Goal: Connect with others: Connect with others

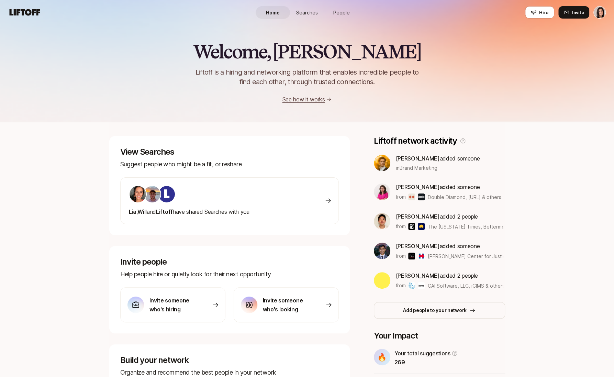
click at [346, 10] on span "People" at bounding box center [341, 12] width 17 height 7
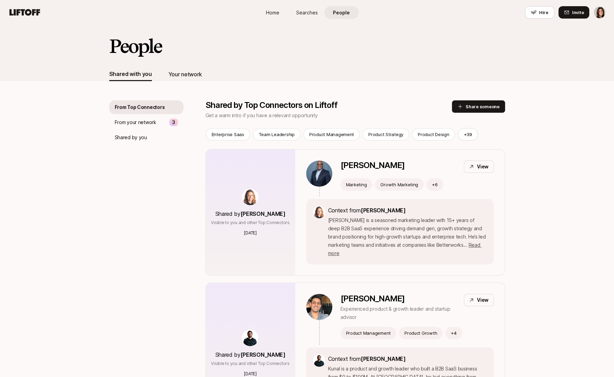
click at [196, 78] on div "Your network" at bounding box center [185, 74] width 34 height 9
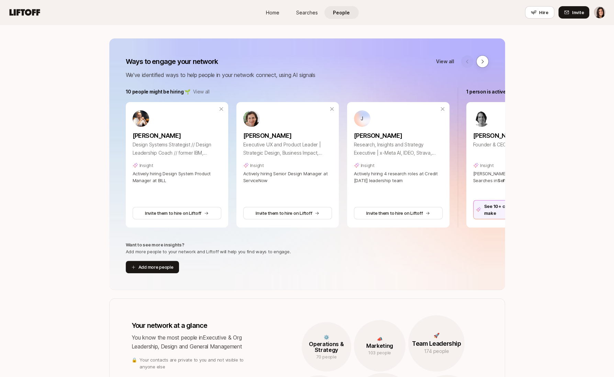
scroll to position [64, 0]
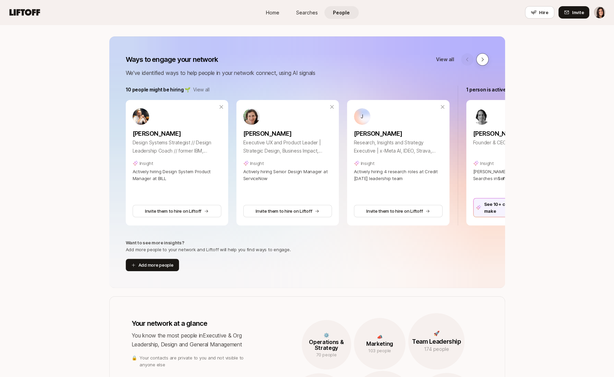
click at [483, 56] on button at bounding box center [483, 59] width 12 height 12
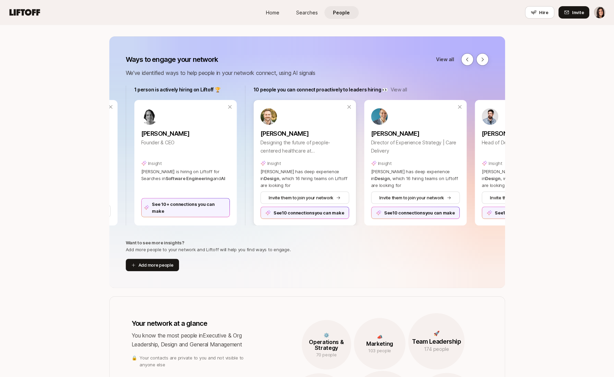
scroll to position [0, 340]
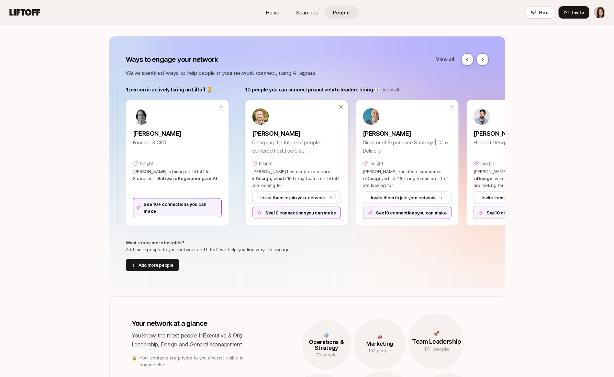
click at [293, 214] on div "See 10 connections you can make" at bounding box center [296, 213] width 89 height 12
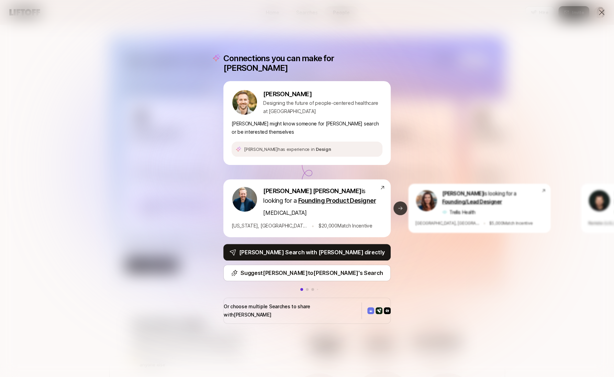
click at [402, 208] on icon at bounding box center [401, 209] width 6 height 6
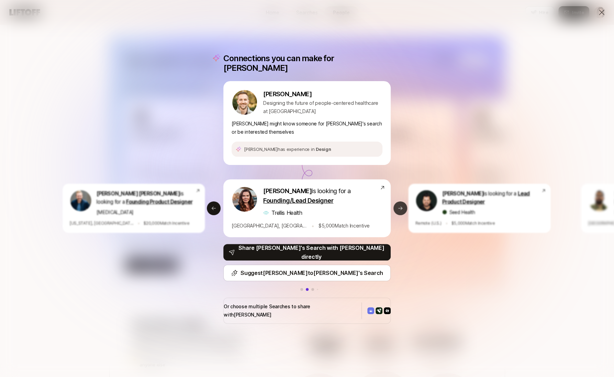
click at [402, 206] on icon at bounding box center [401, 209] width 6 height 6
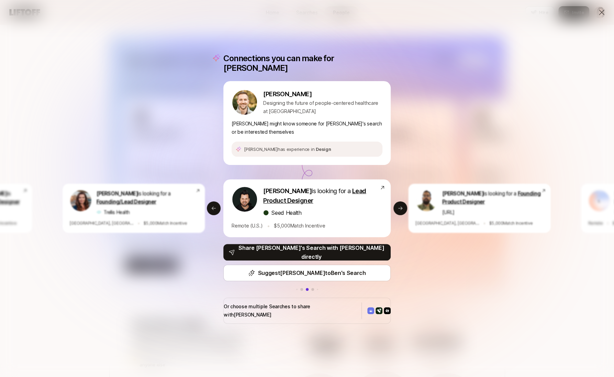
click at [283, 51] on div "Connections you can make for [PERSON_NAME] Designing the future of people-cente…" at bounding box center [307, 188] width 614 height 377
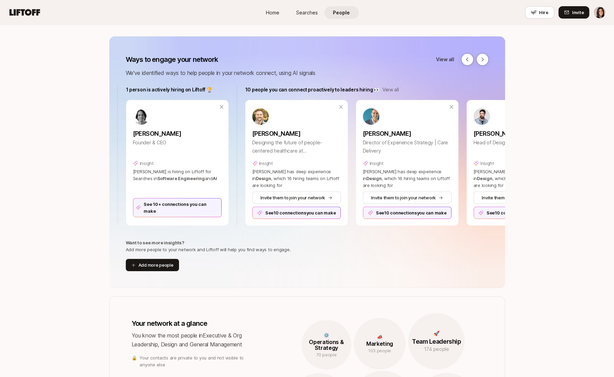
click at [488, 50] on div "Ways to engage your network View all We've identified ways to help people in yo…" at bounding box center [307, 162] width 396 height 252
click at [483, 60] on icon at bounding box center [483, 60] width 6 height 6
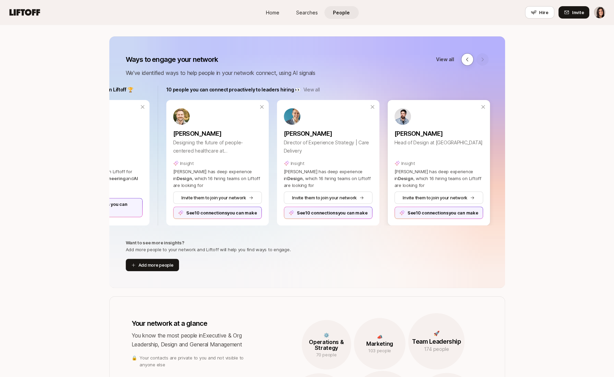
scroll to position [0, 420]
click at [426, 218] on div "See 10 connections you can make" at bounding box center [438, 213] width 89 height 12
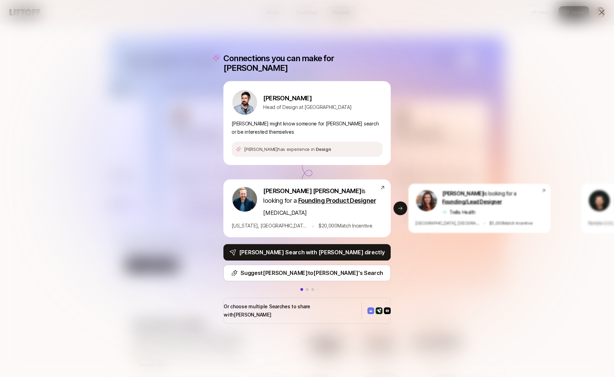
click at [476, 43] on div "Connections you can make for [PERSON_NAME] [PERSON_NAME] Head of Design at [PER…" at bounding box center [307, 188] width 614 height 377
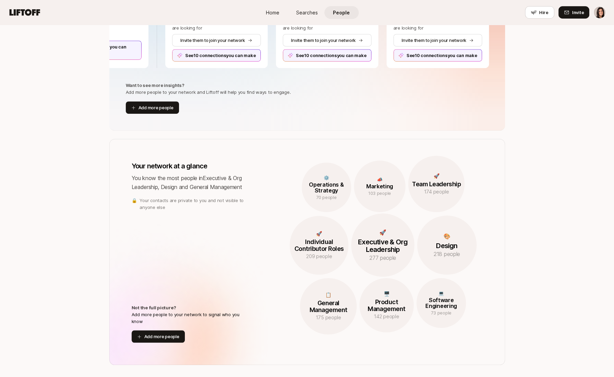
scroll to position [70, 0]
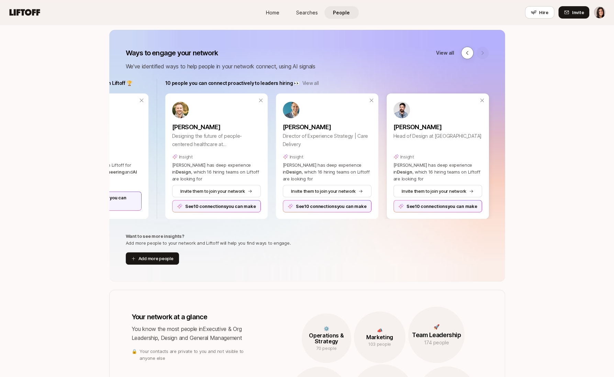
click at [417, 209] on div "See 10 connections you can make" at bounding box center [438, 206] width 89 height 12
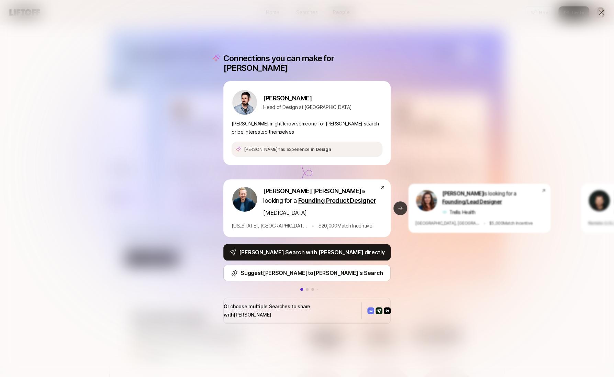
click at [398, 207] on icon at bounding box center [400, 208] width 4 height 3
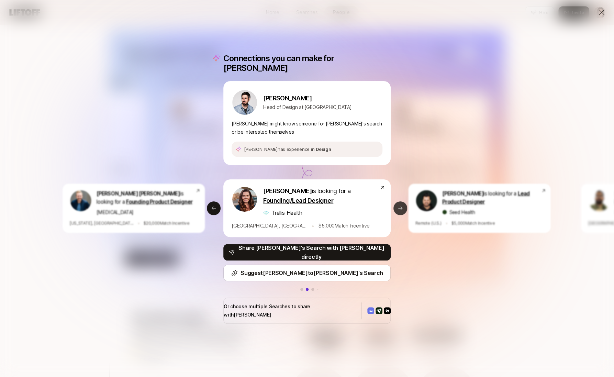
click at [398, 207] on icon at bounding box center [400, 208] width 4 height 3
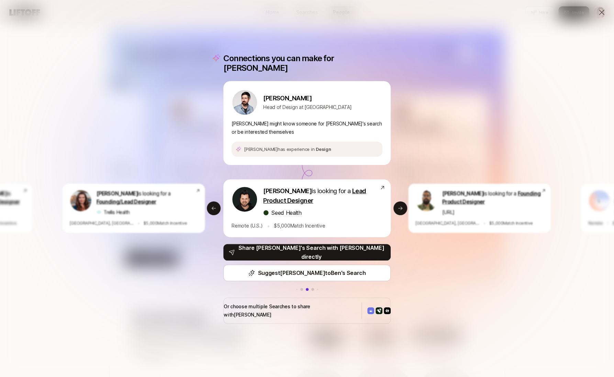
click at [146, 160] on div "Connections you can make for [PERSON_NAME] [PERSON_NAME] Head of Design at [PER…" at bounding box center [307, 188] width 614 height 377
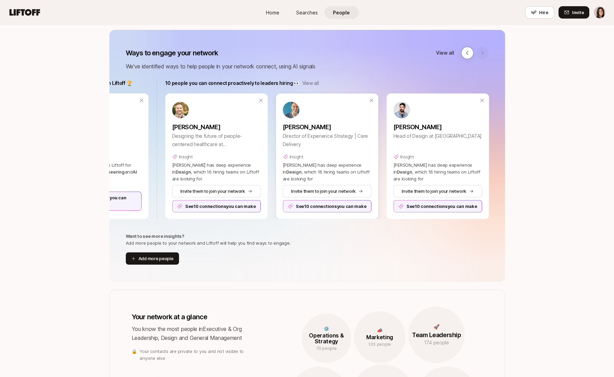
click at [308, 203] on div "See 10 connections you can make" at bounding box center [327, 206] width 89 height 12
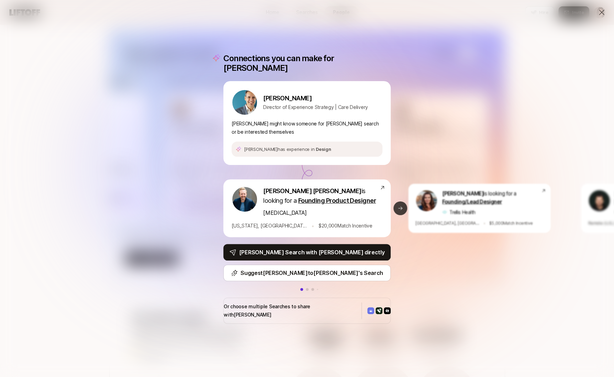
click at [404, 208] on button "Next slide" at bounding box center [401, 208] width 14 height 14
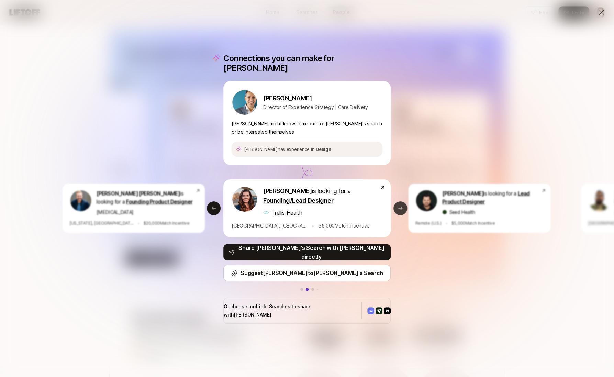
click at [404, 208] on button "Next slide" at bounding box center [401, 208] width 14 height 14
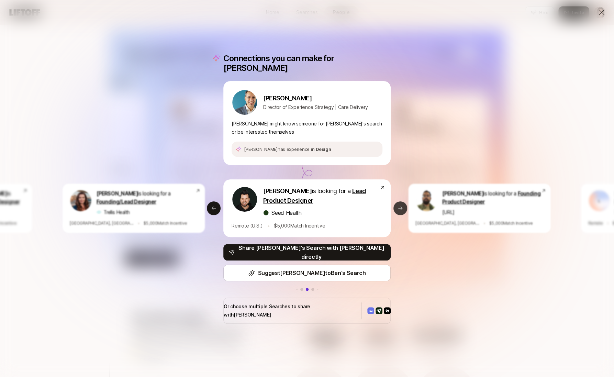
click at [404, 208] on button "Next slide" at bounding box center [401, 208] width 14 height 14
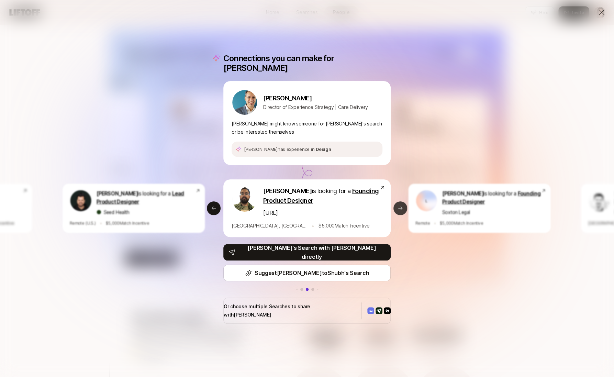
click at [404, 208] on button "Next slide" at bounding box center [401, 208] width 14 height 14
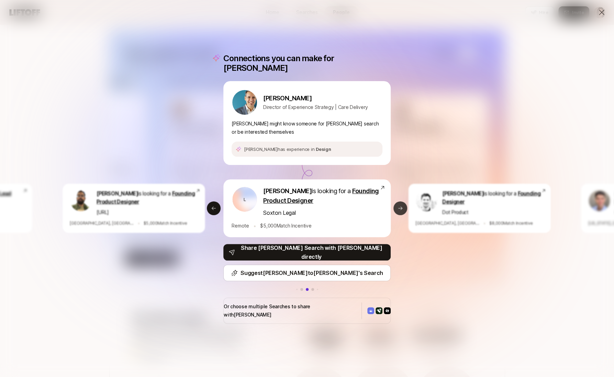
click at [404, 208] on button "Next slide" at bounding box center [401, 208] width 14 height 14
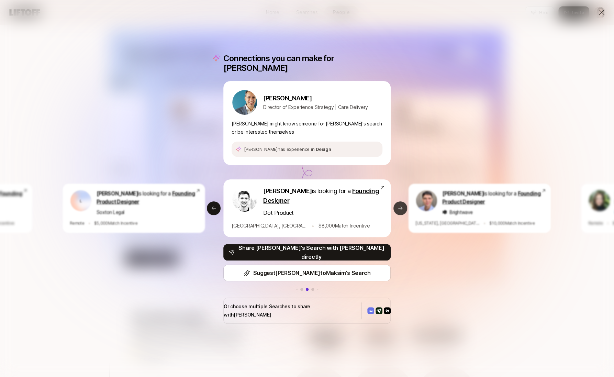
click at [404, 208] on button "Next slide" at bounding box center [401, 208] width 14 height 14
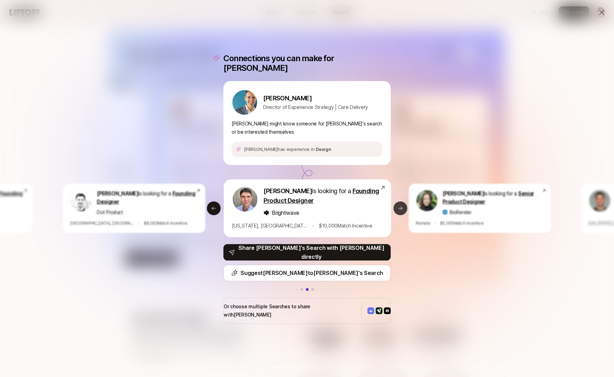
click at [404, 208] on button "Next slide" at bounding box center [401, 208] width 14 height 14
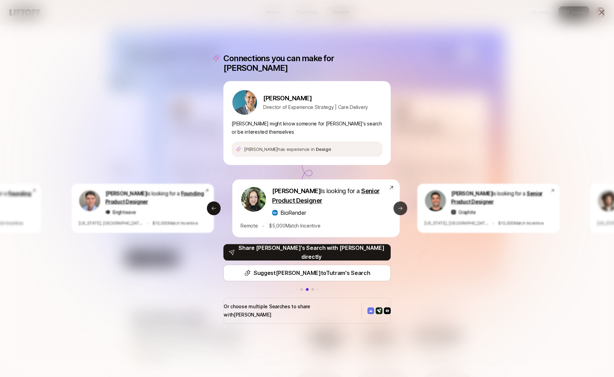
click at [404, 208] on button "Next slide" at bounding box center [401, 208] width 14 height 14
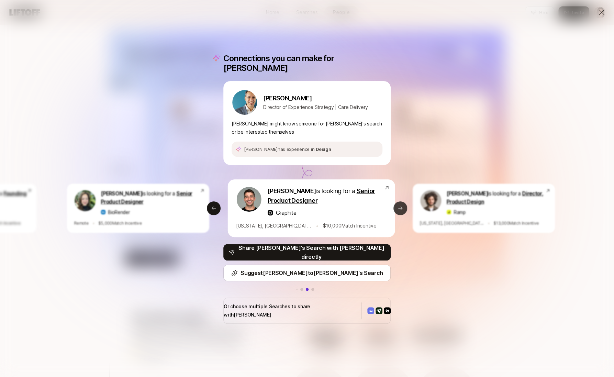
click at [404, 208] on button "Next slide" at bounding box center [401, 208] width 14 height 14
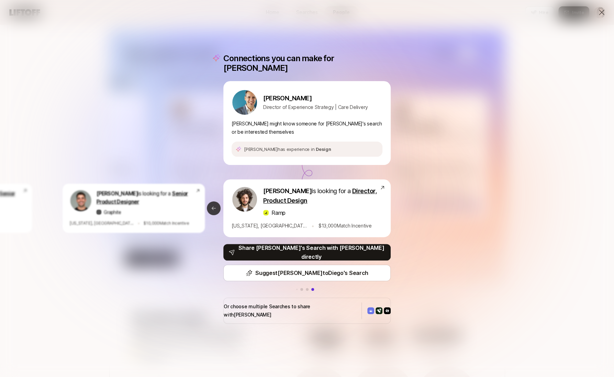
click at [210, 204] on button "Previous slide" at bounding box center [214, 208] width 14 height 14
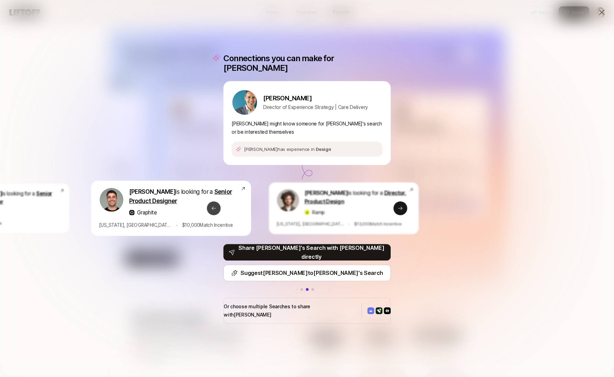
click at [210, 204] on button "Previous slide" at bounding box center [214, 208] width 14 height 14
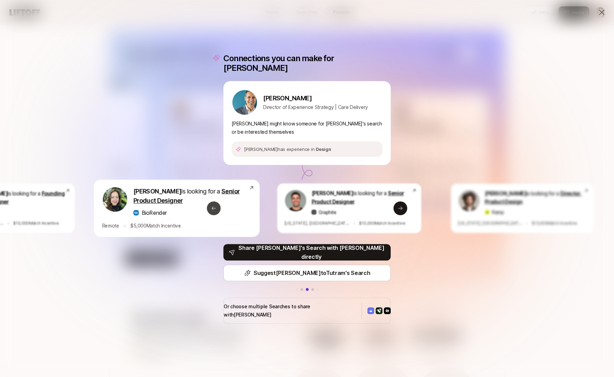
click at [210, 204] on button "Previous slide" at bounding box center [214, 208] width 14 height 14
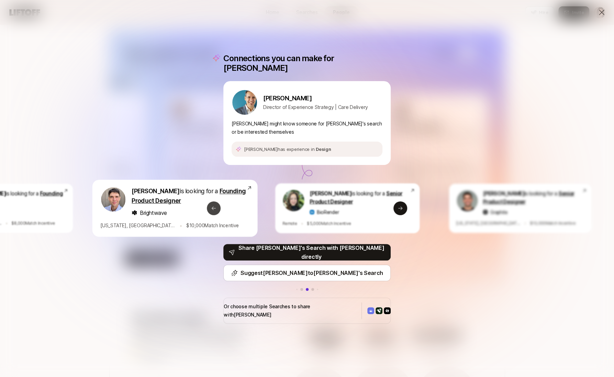
click at [210, 204] on button "Previous slide" at bounding box center [214, 208] width 14 height 14
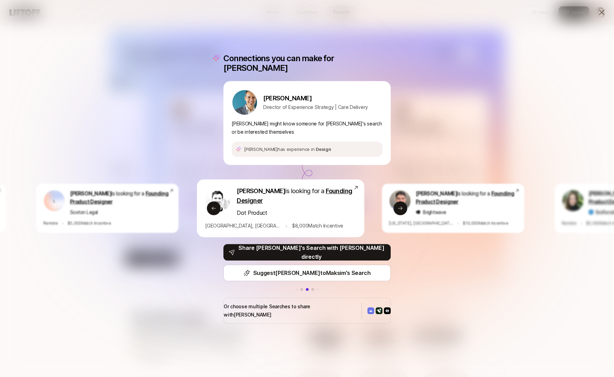
click at [175, 105] on div "Connections you can make for [PERSON_NAME] Director of Experience Strategy | Ca…" at bounding box center [307, 188] width 614 height 377
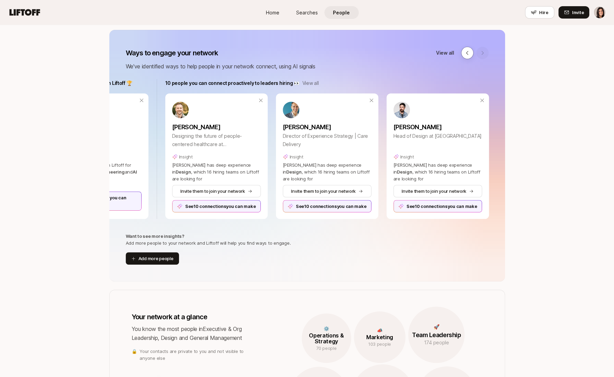
click at [452, 49] on p "View all" at bounding box center [445, 53] width 18 height 8
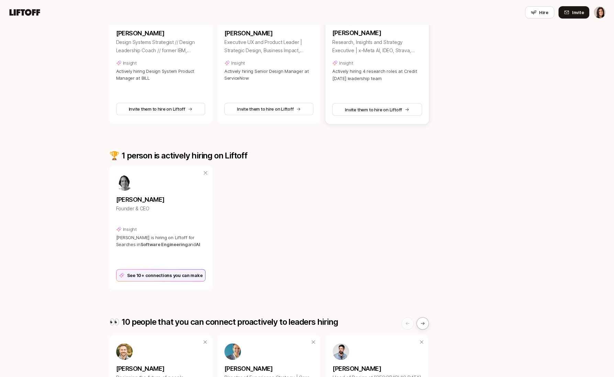
scroll to position [174, 0]
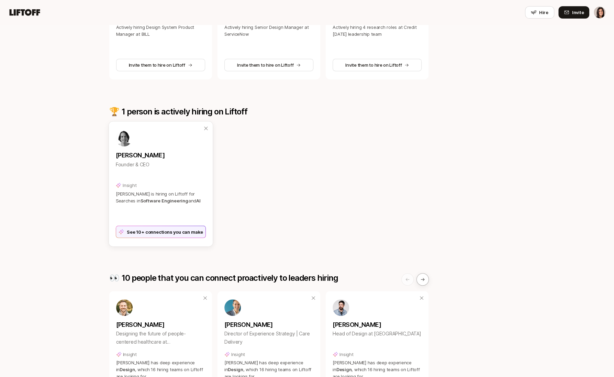
click at [194, 225] on div "See 10+ connections you can make" at bounding box center [161, 230] width 90 height 15
click at [194, 230] on div "See 10+ connections you can make" at bounding box center [161, 232] width 90 height 12
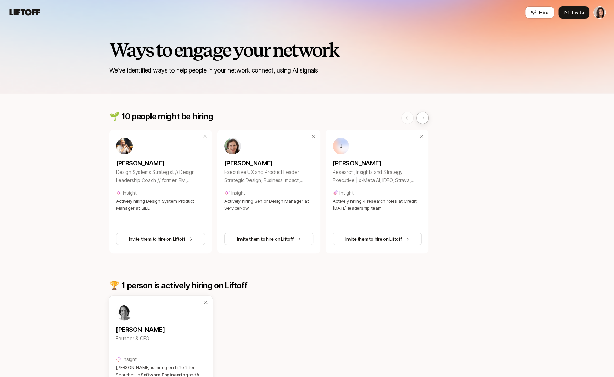
scroll to position [0, 0]
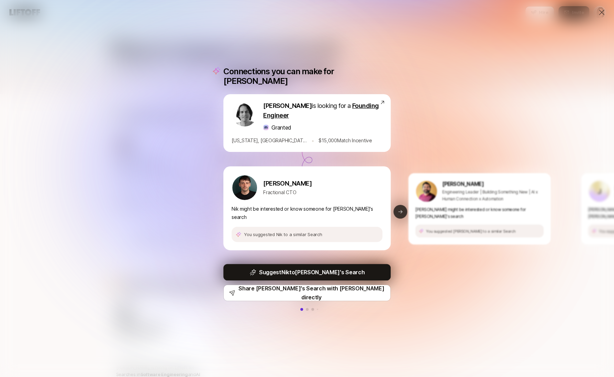
click at [399, 210] on button "Next slide" at bounding box center [401, 212] width 14 height 14
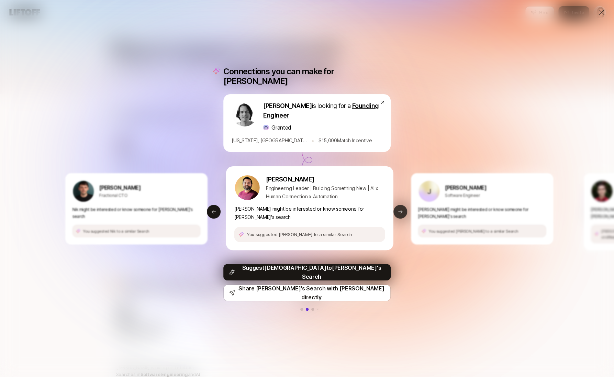
click at [399, 210] on button "Next slide" at bounding box center [401, 212] width 14 height 14
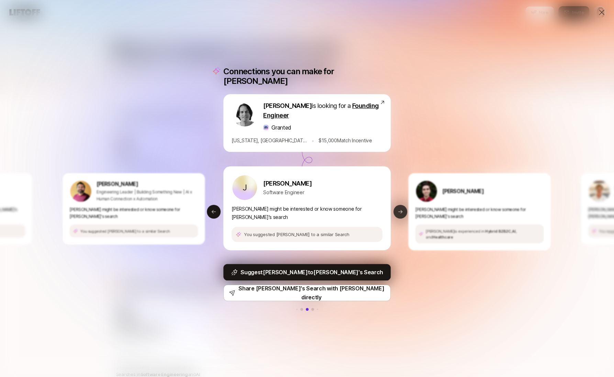
click at [399, 210] on button "Next slide" at bounding box center [401, 212] width 14 height 14
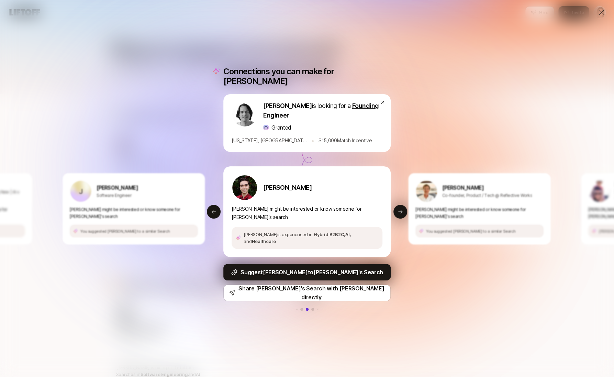
click at [599, 13] on icon at bounding box center [602, 12] width 8 height 8
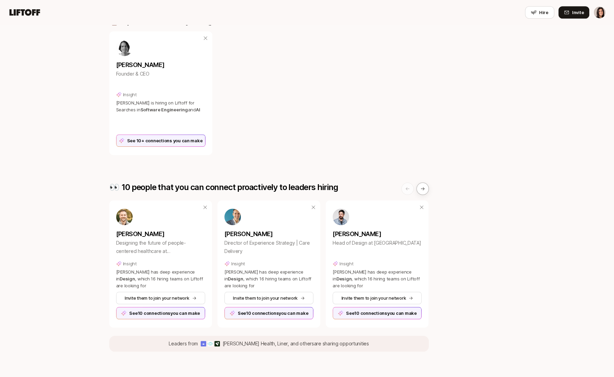
scroll to position [286, 0]
